Goal: Information Seeking & Learning: Understand process/instructions

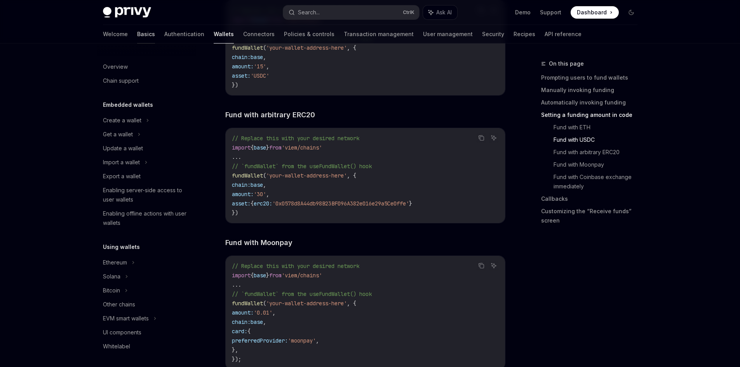
scroll to position [305, 0]
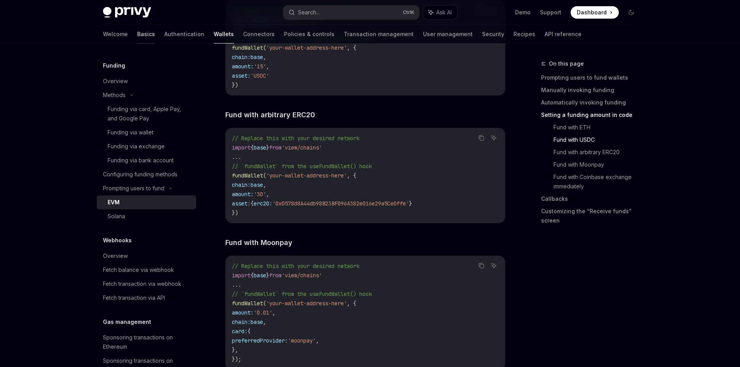
click at [137, 33] on link "Basics" at bounding box center [146, 34] width 18 height 19
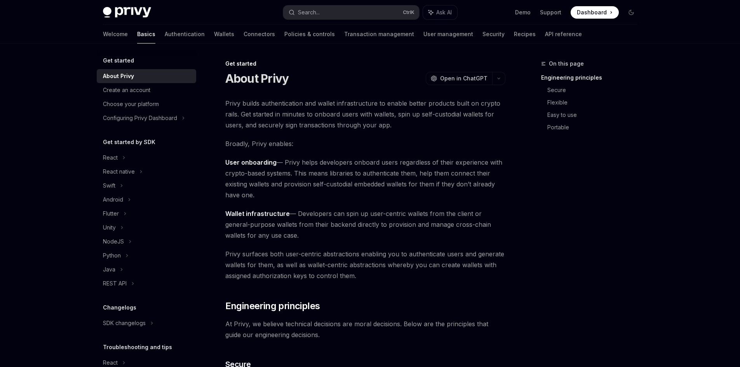
scroll to position [243, 0]
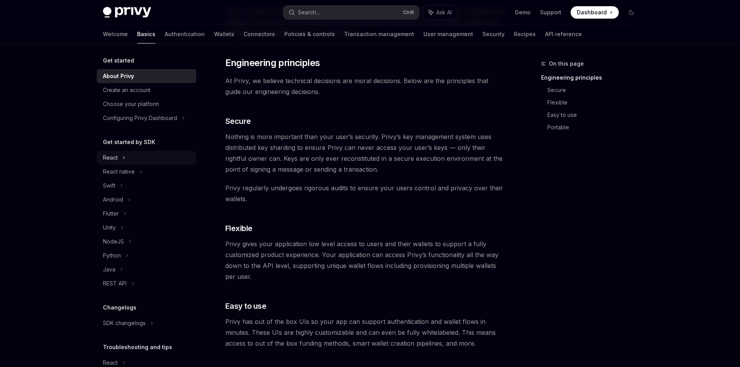
click at [117, 160] on div "React" at bounding box center [110, 157] width 15 height 9
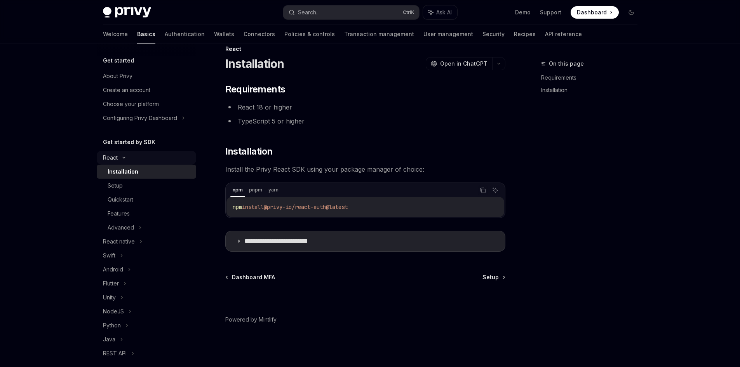
scroll to position [15, 0]
click at [148, 188] on div "Setup" at bounding box center [150, 185] width 84 height 9
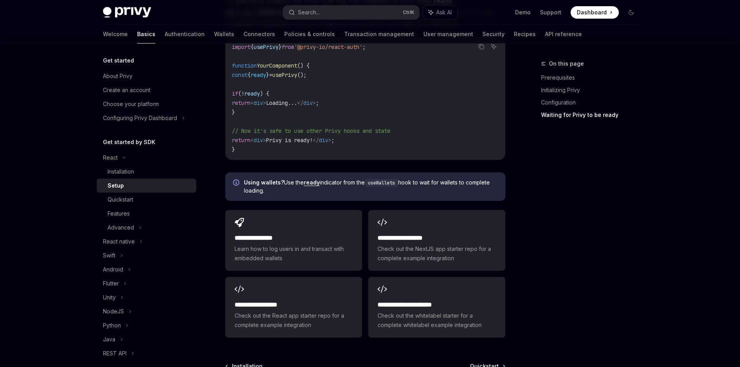
scroll to position [878, 0]
click at [127, 199] on div "Quickstart" at bounding box center [121, 199] width 26 height 9
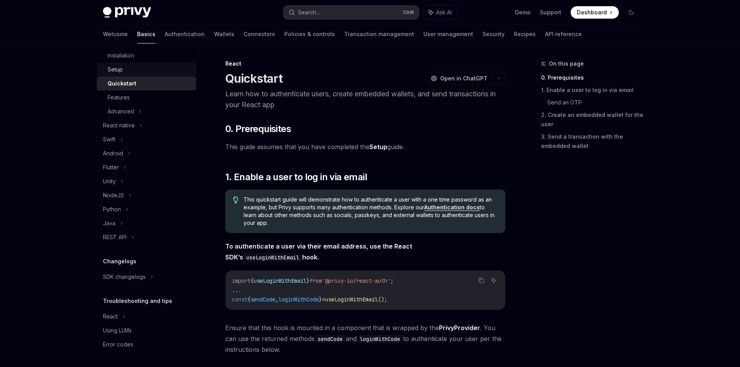
click at [146, 66] on div "Setup" at bounding box center [150, 69] width 84 height 9
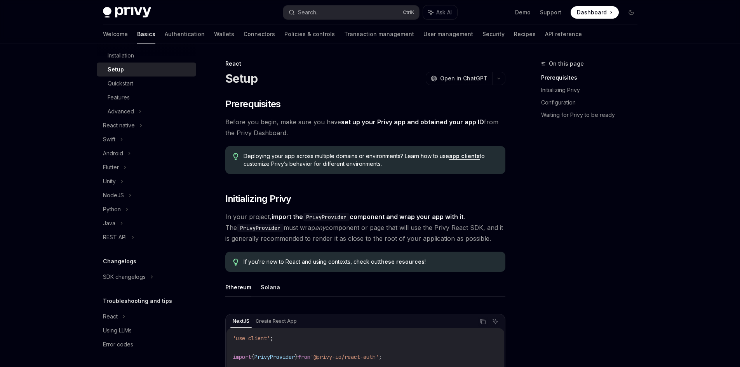
click at [167, 55] on div at bounding box center [146, 49] width 99 height 12
click at [132, 53] on div at bounding box center [146, 49] width 99 height 12
click at [128, 57] on div "Installation" at bounding box center [121, 55] width 26 height 9
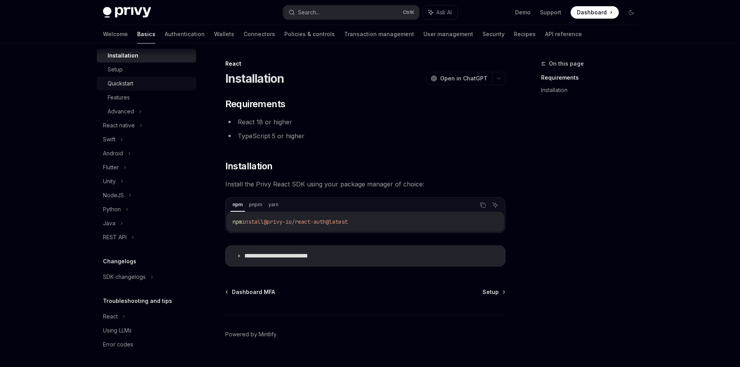
type textarea "*"
click at [480, 203] on icon "Copy the contents from the code block" at bounding box center [483, 205] width 6 height 6
